Goal: Register for event/course

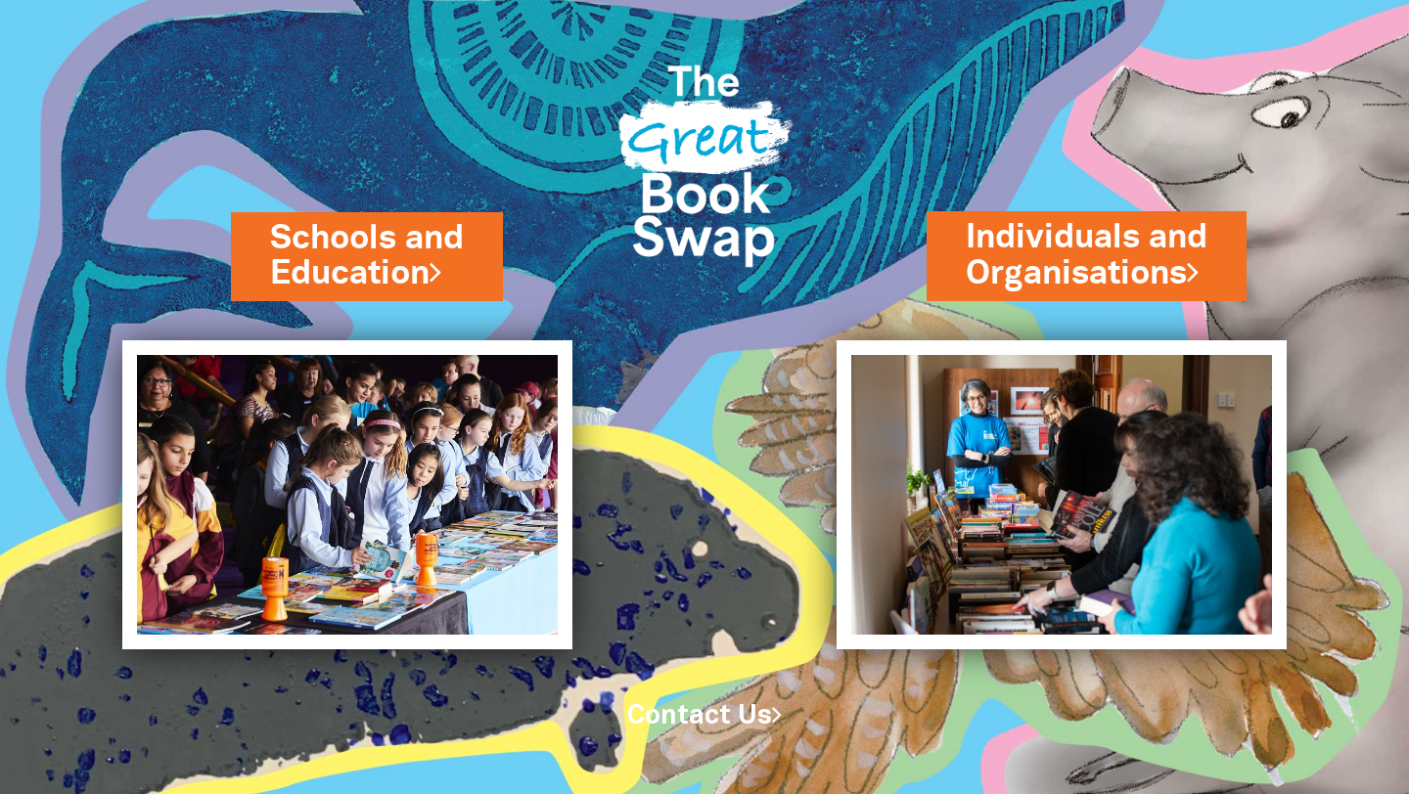
click at [301, 326] on div "Schools and Education" at bounding box center [401, 295] width 341 height 89
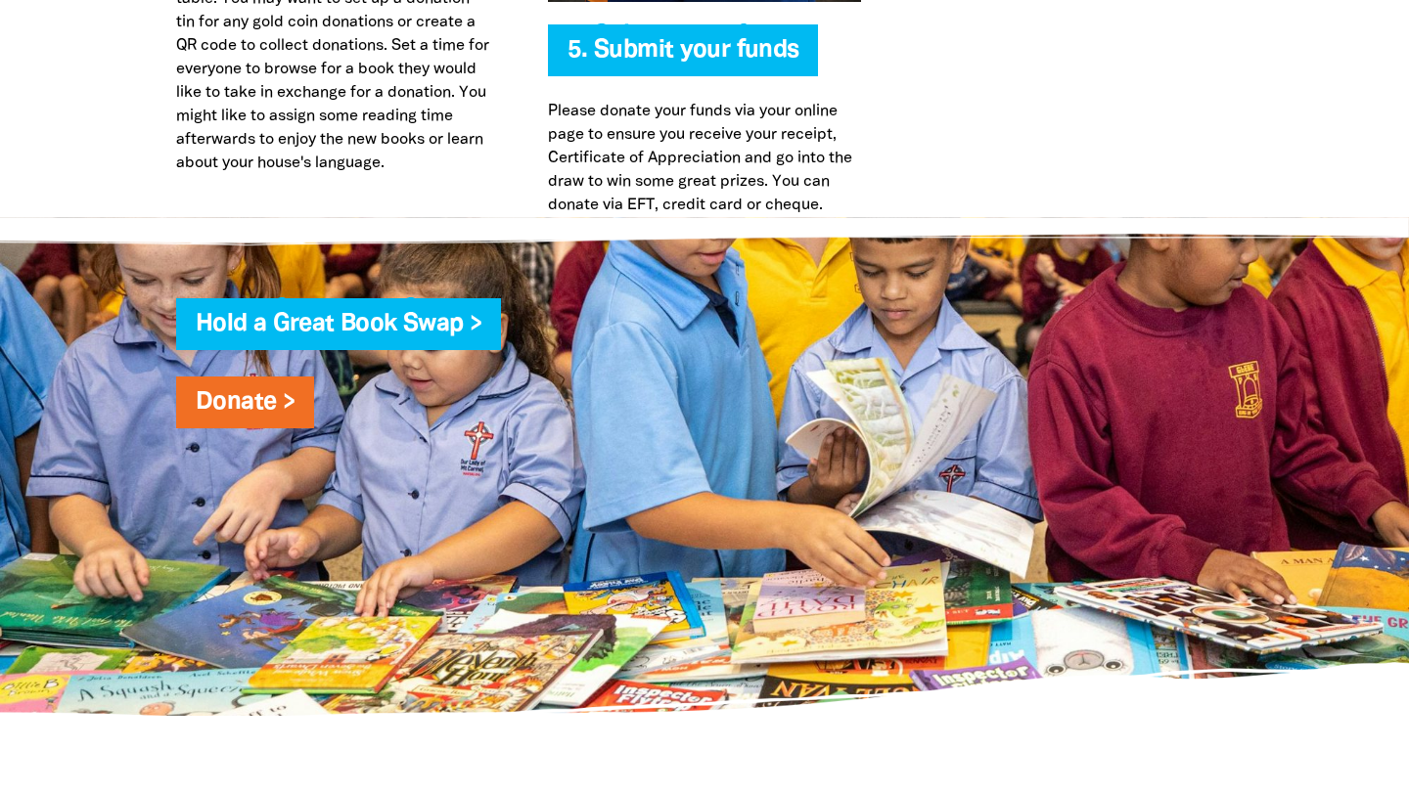
scroll to position [5166, 0]
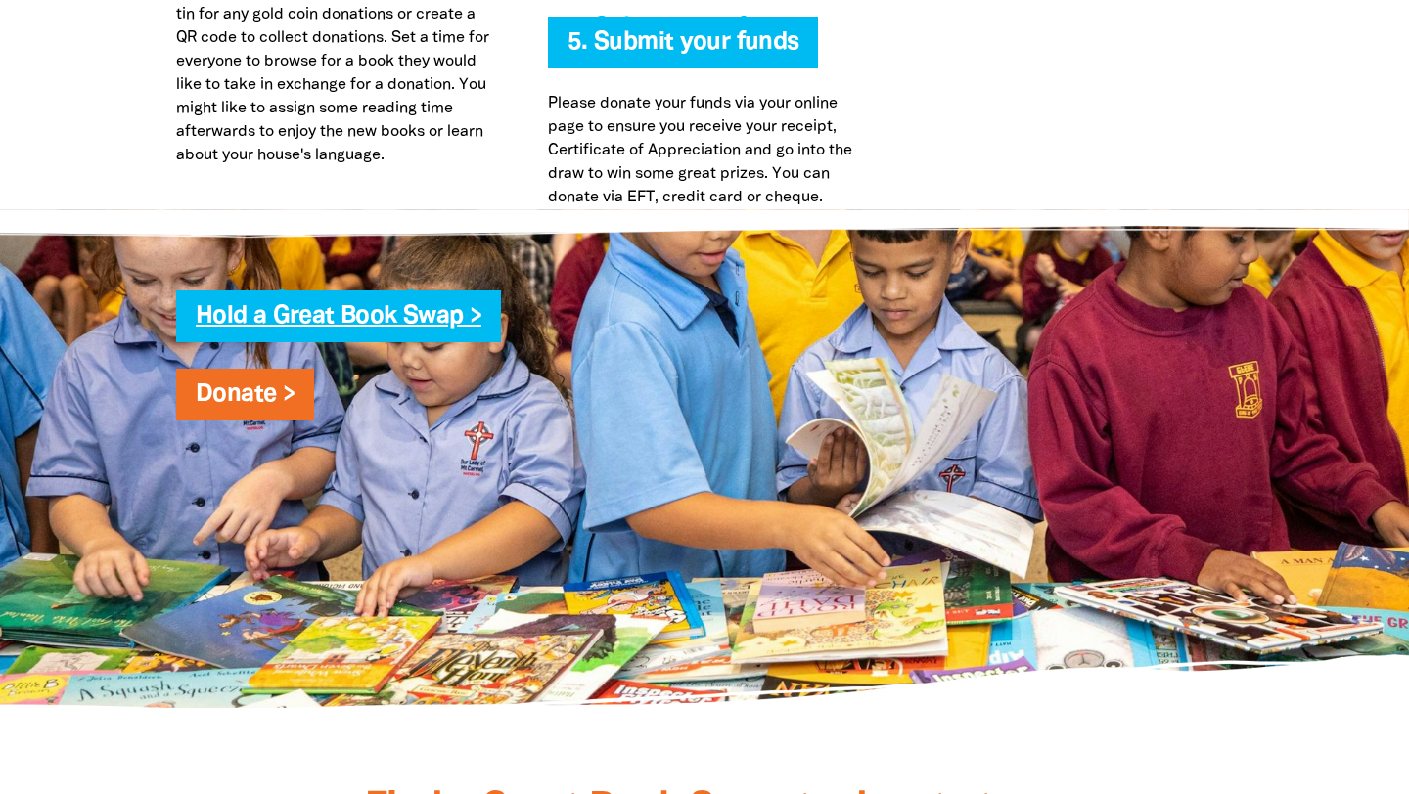
click at [334, 305] on link "Hold a Great Book Swap >" at bounding box center [339, 316] width 286 height 22
click at [414, 305] on link "Hold a Great Book Swap >" at bounding box center [339, 316] width 286 height 22
click at [264, 305] on span "Hold a Great Book Swap >" at bounding box center [339, 323] width 286 height 37
click at [280, 305] on link "Hold a Great Book Swap >" at bounding box center [339, 316] width 286 height 22
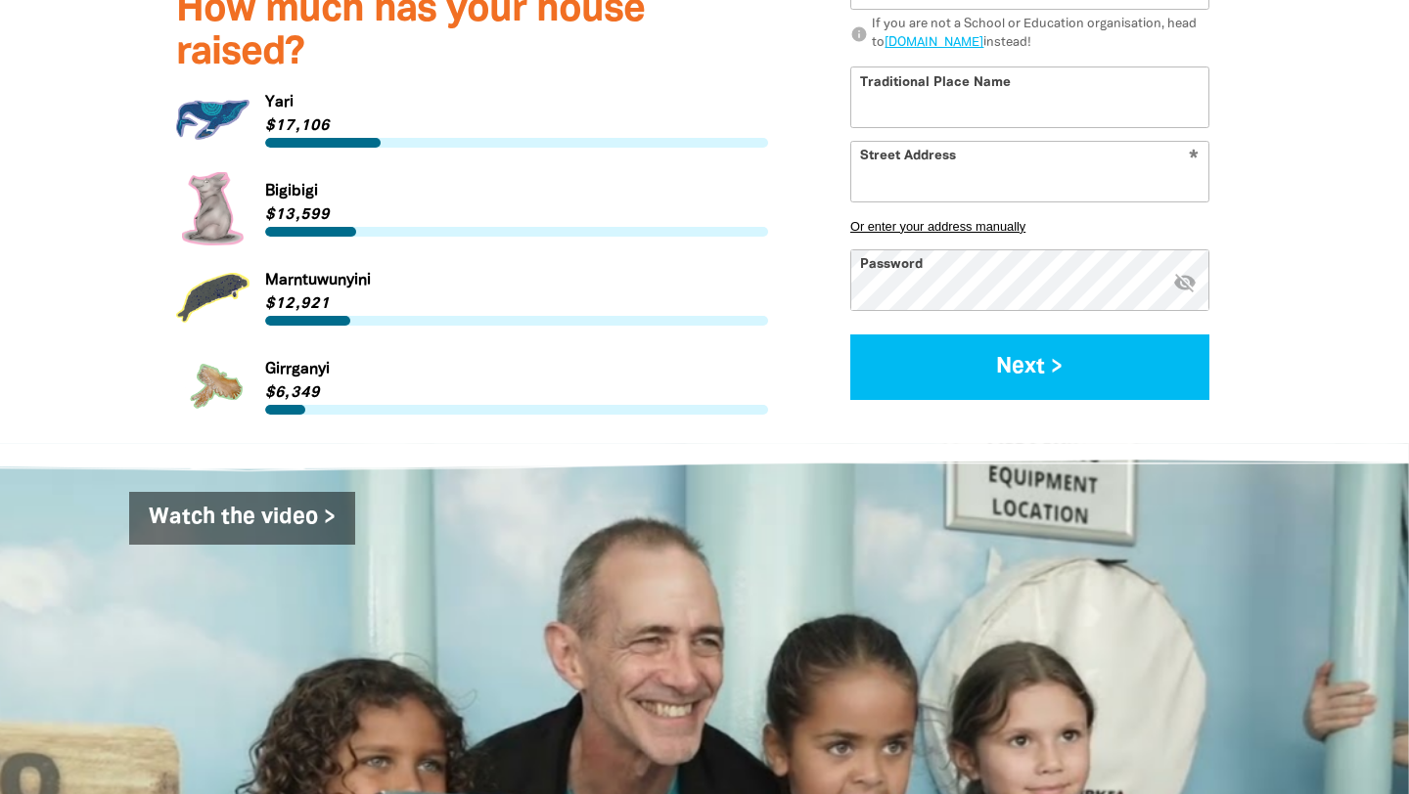
scroll to position [1830, 0]
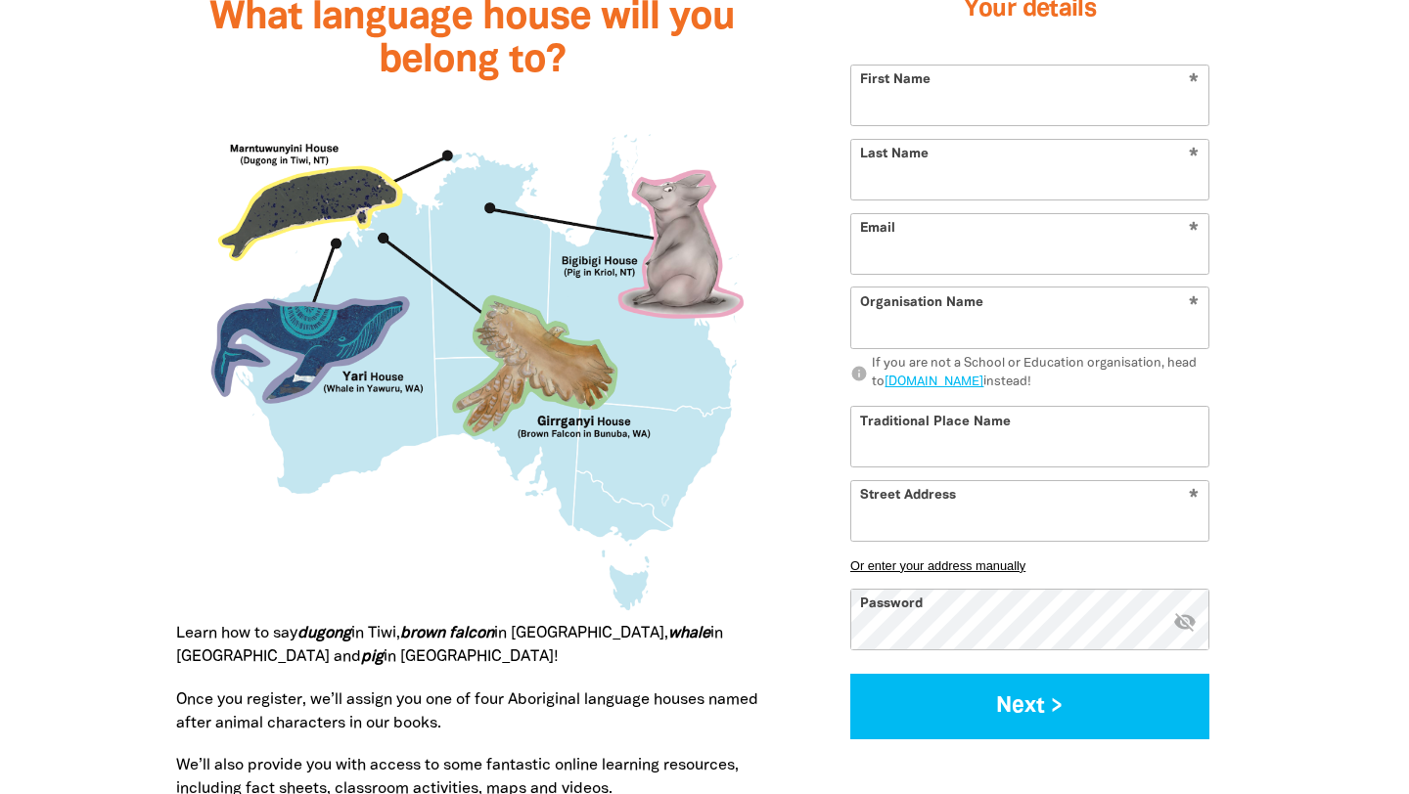
click at [914, 531] on input "Street Address" at bounding box center [1029, 510] width 357 height 60
click at [952, 124] on input "First Name" at bounding box center [1029, 95] width 357 height 60
type input "[PERSON_NAME]"
click at [919, 176] on input "Last Name" at bounding box center [1029, 169] width 357 height 60
type input "Day"
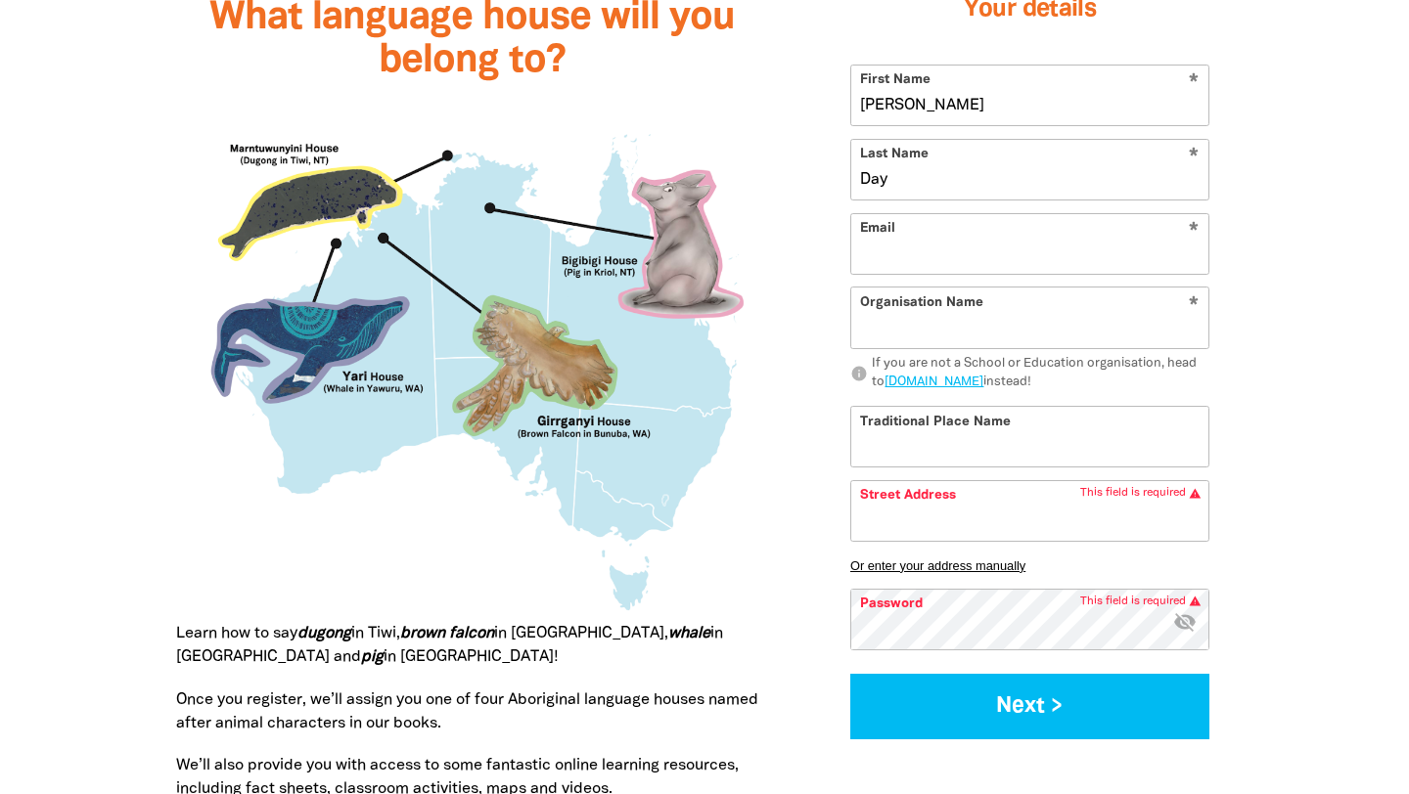
click at [892, 253] on input "Email" at bounding box center [1029, 243] width 357 height 60
type input "[PERSON_NAME][DOMAIN_NAME][EMAIL_ADDRESS][PERSON_NAME][DOMAIN_NAME]"
click at [960, 332] on input "Organisation Name" at bounding box center [1029, 318] width 357 height 60
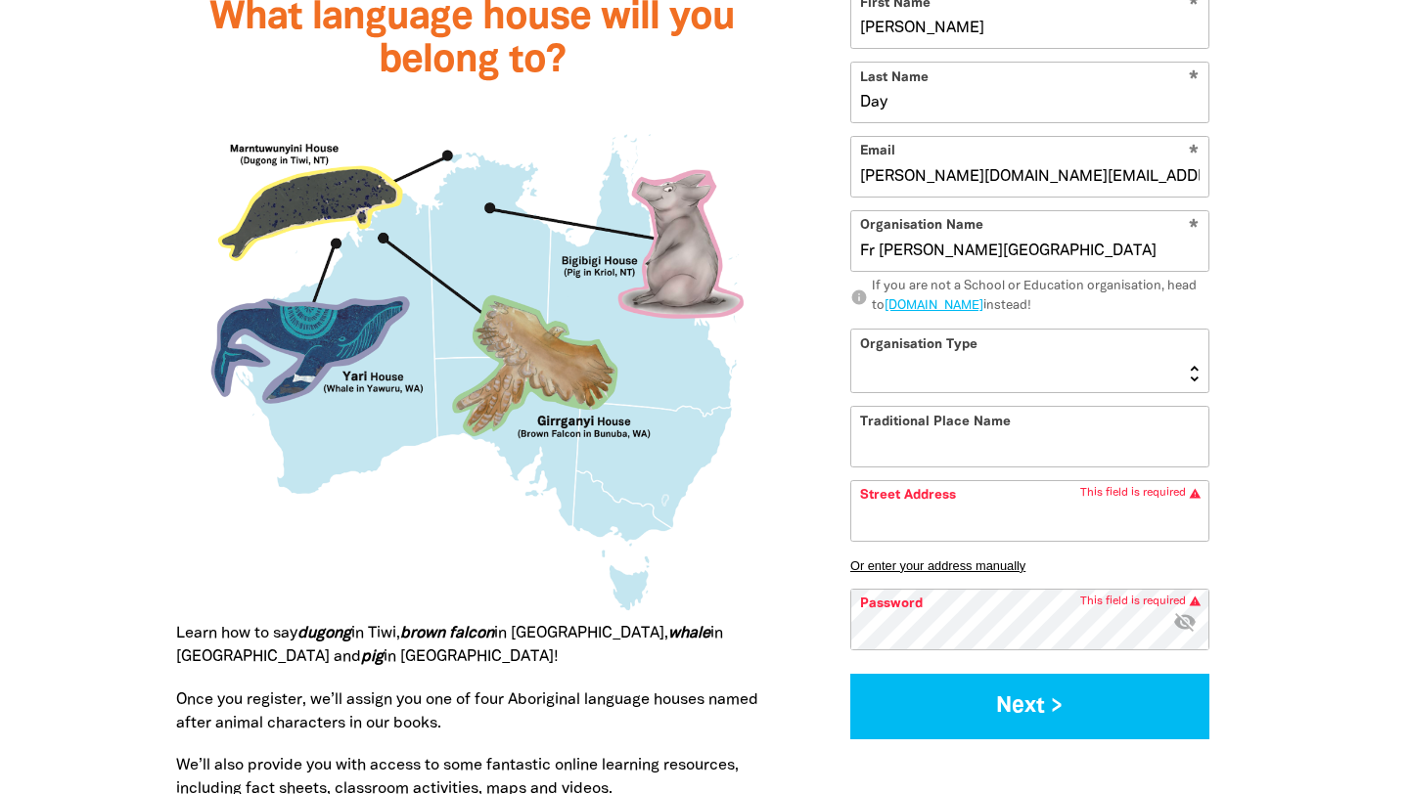
type input "Fr [PERSON_NAME][GEOGRAPHIC_DATA]"
click at [938, 409] on input "Traditional Place Name" at bounding box center [1029, 436] width 357 height 60
click at [942, 381] on select "[GEOGRAPHIC_DATA] K-12 University or [GEOGRAPHIC_DATA]" at bounding box center [1029, 361] width 357 height 63
select select "primary-school"
click at [851, 330] on select "[GEOGRAPHIC_DATA] K-12 University or [GEOGRAPHIC_DATA]" at bounding box center [1029, 361] width 357 height 63
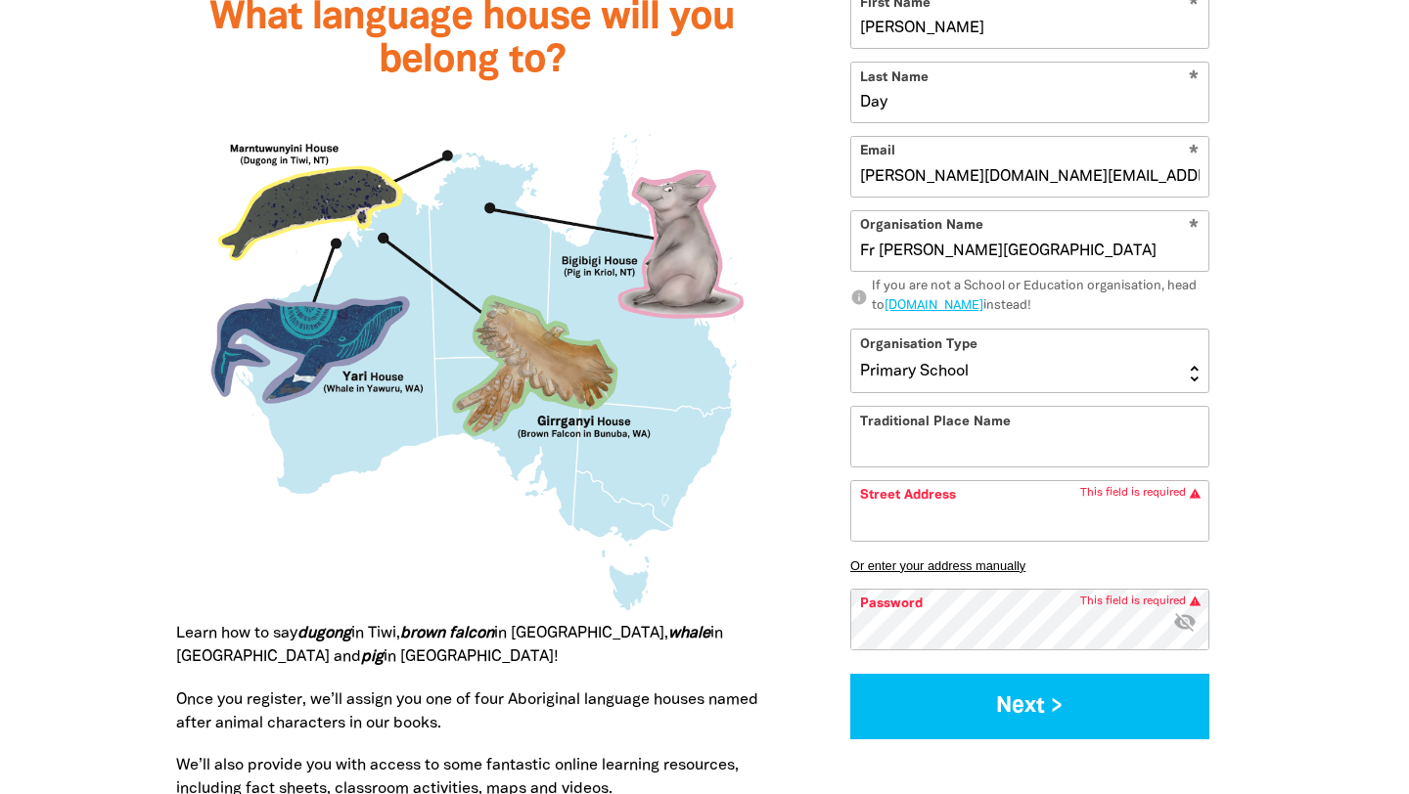
click at [919, 449] on input "Traditional Place Name" at bounding box center [1029, 436] width 357 height 60
type input "Wangal"
click at [951, 513] on input "Street Address" at bounding box center [1029, 509] width 357 height 60
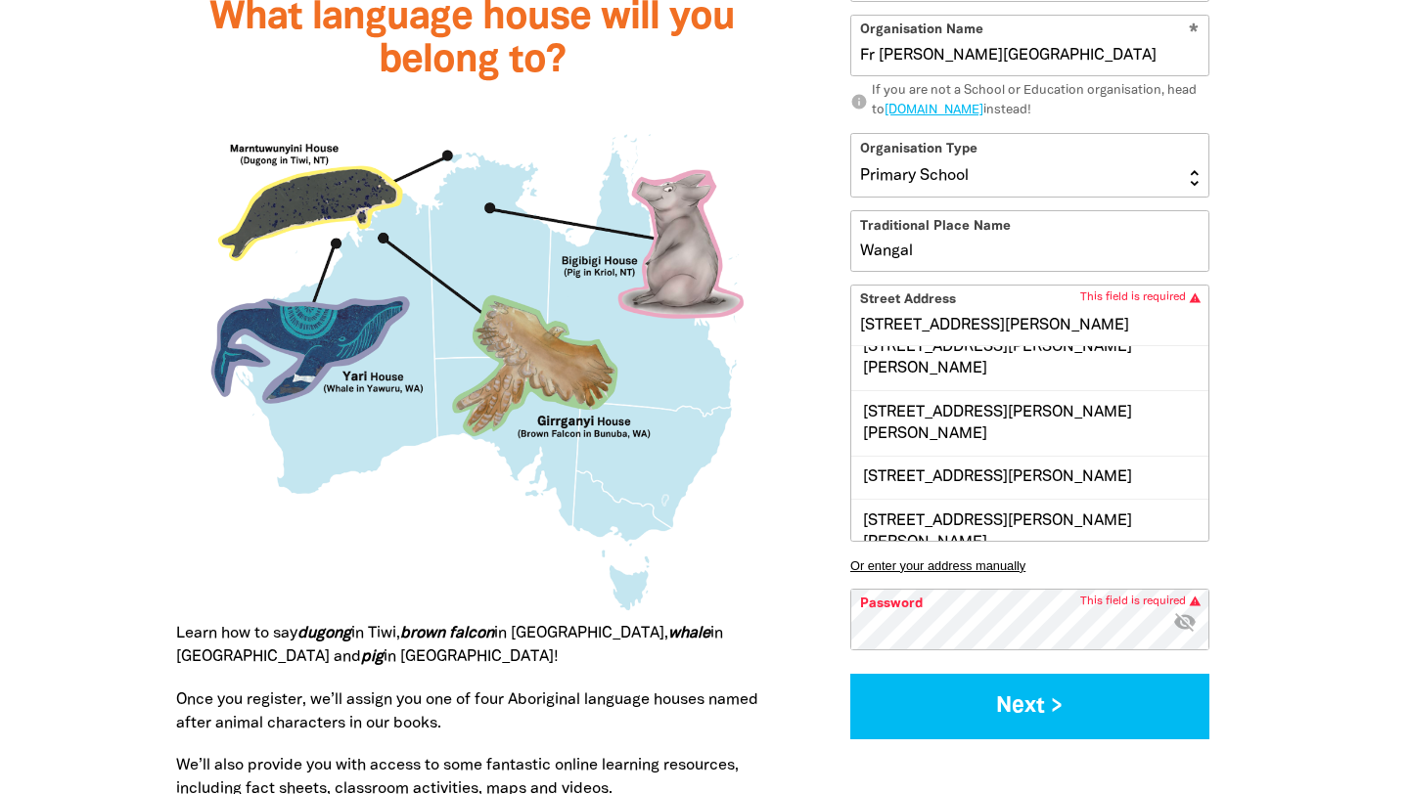
scroll to position [0, 0]
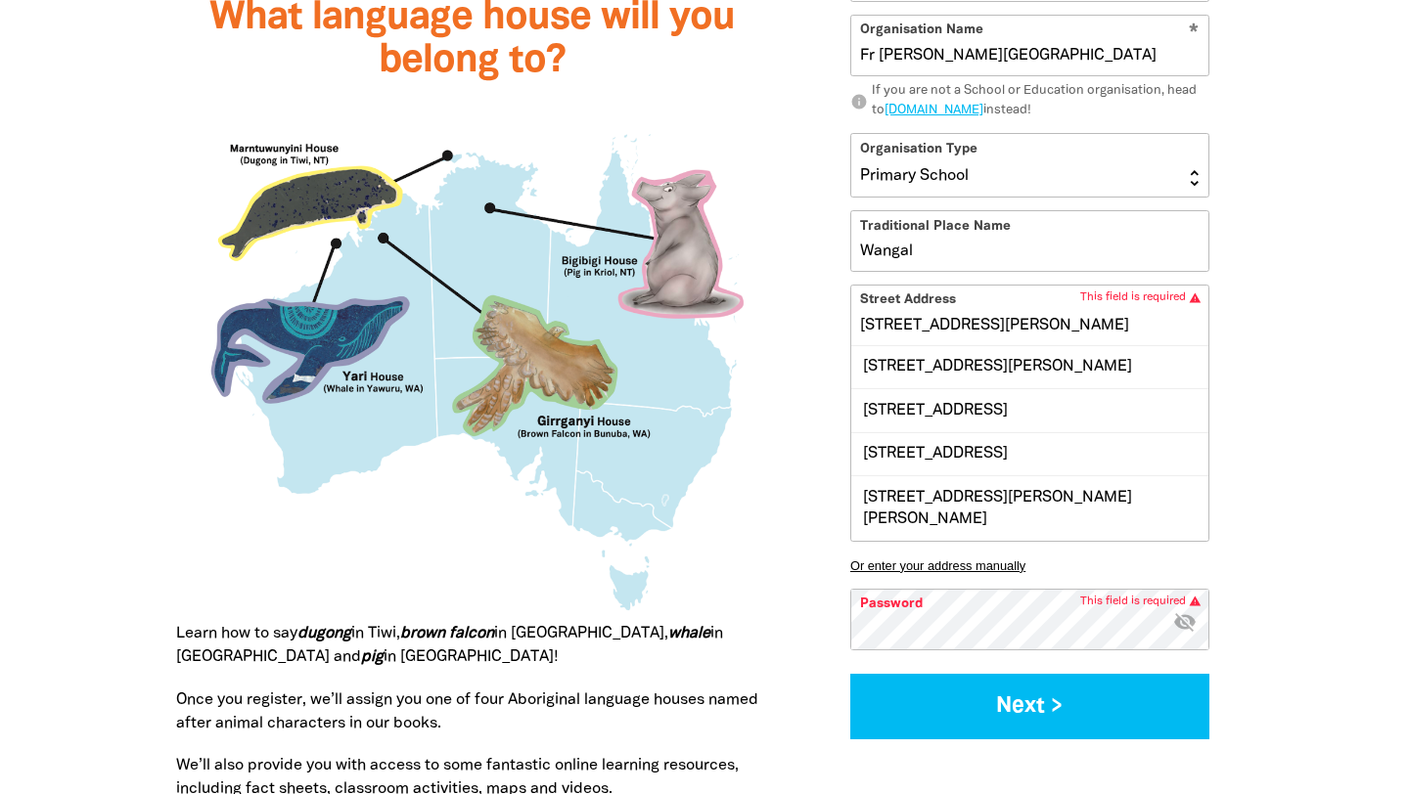
click at [885, 324] on input "[STREET_ADDRESS][PERSON_NAME]" at bounding box center [1029, 315] width 357 height 60
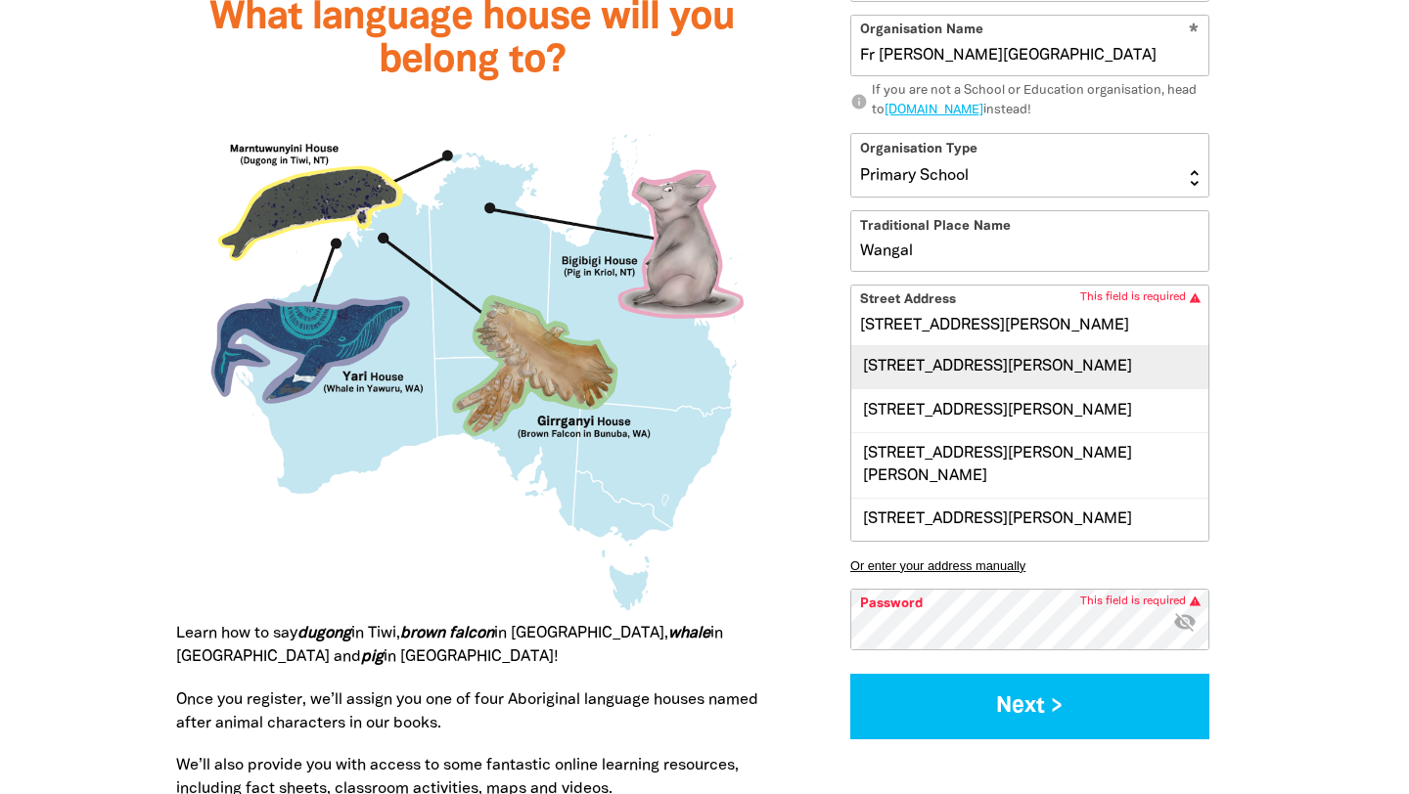
click at [897, 359] on div "[STREET_ADDRESS][PERSON_NAME]" at bounding box center [1029, 366] width 357 height 42
type input "[STREET_ADDRESS][PERSON_NAME]"
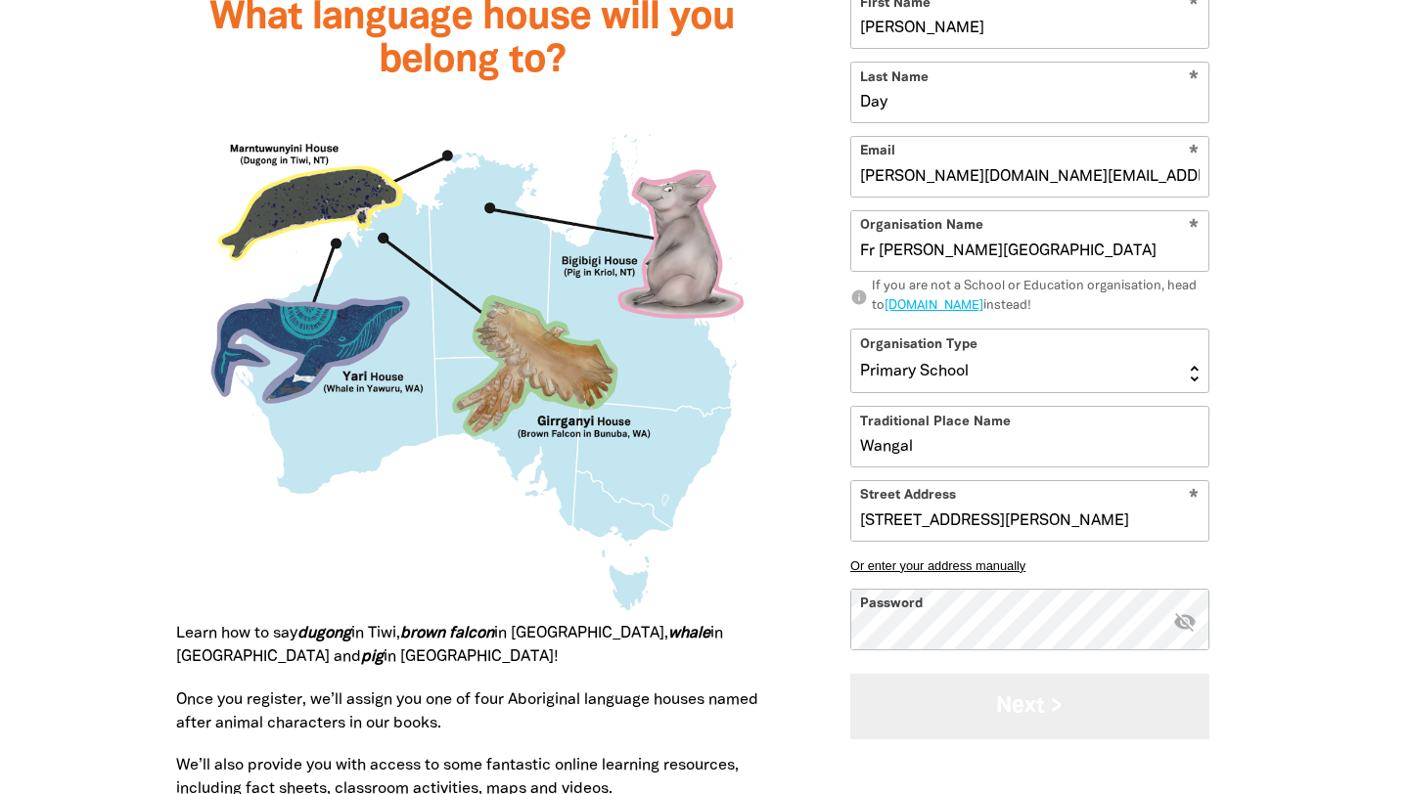
click at [960, 720] on button "Next >" at bounding box center [1029, 706] width 359 height 66
